Goal: Find specific page/section: Find specific page/section

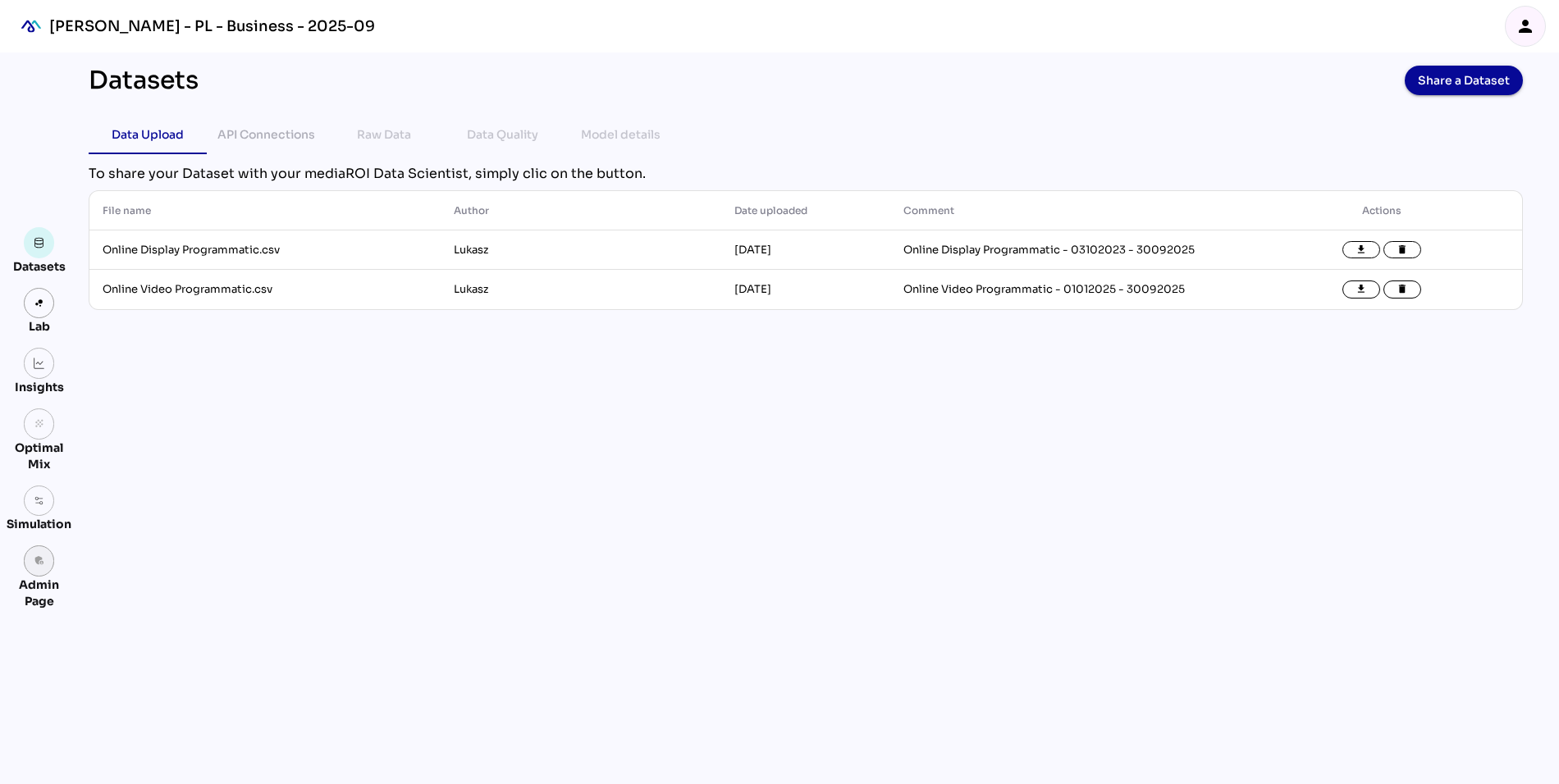
click at [35, 552] on link "admin_panel_settings" at bounding box center [40, 561] width 31 height 31
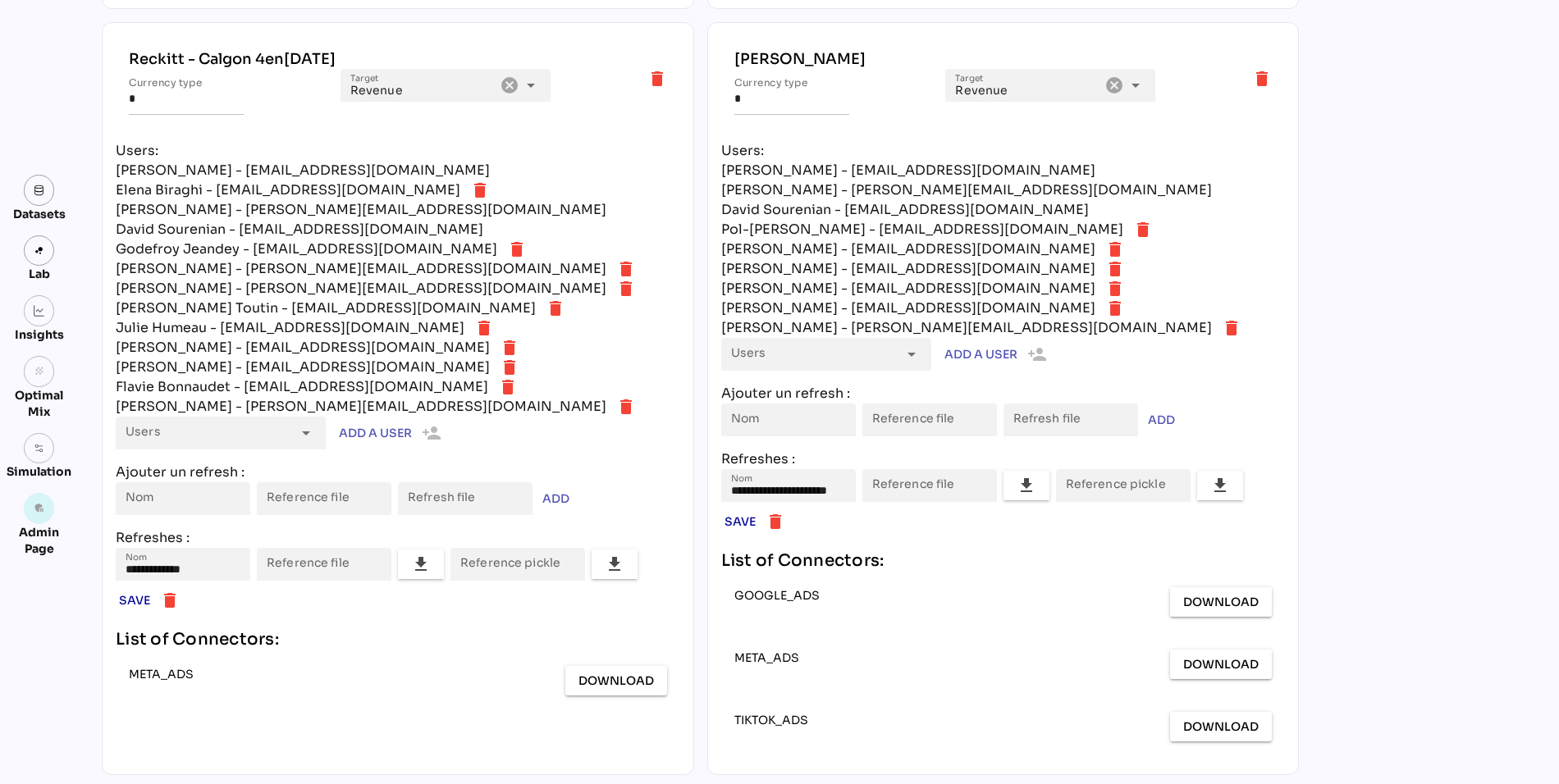
scroll to position [6122, 0]
